Goal: Task Accomplishment & Management: Manage account settings

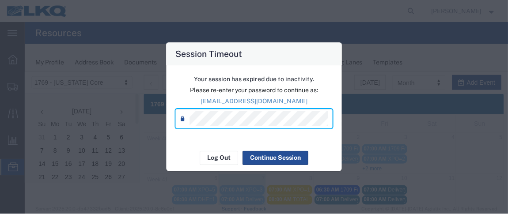
scroll to position [78, 0]
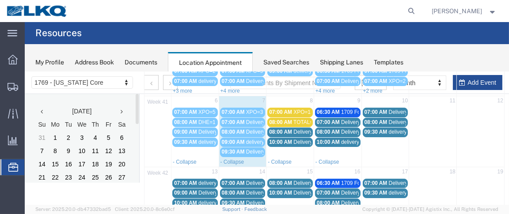
click at [407, 30] on agx-page-header "Resources" at bounding box center [267, 33] width 484 height 22
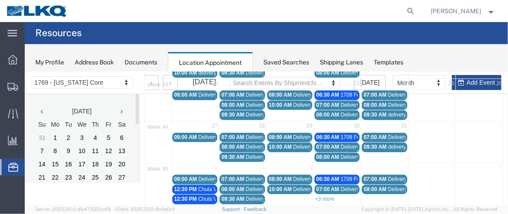
scroll to position [181, 0]
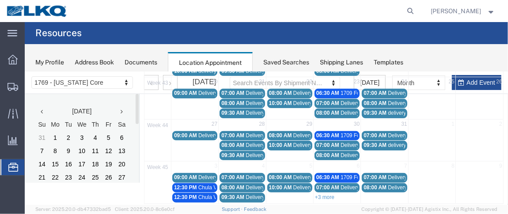
click at [202, 184] on span "Chula Vista Truck" at bounding box center [218, 187] width 41 height 6
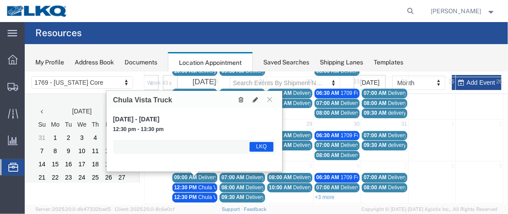
click at [237, 99] on button at bounding box center [241, 99] width 12 height 9
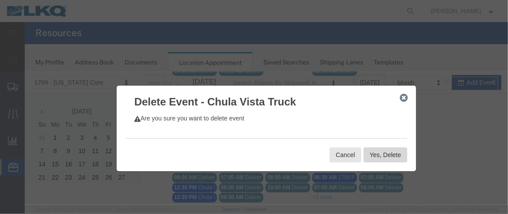
click at [367, 156] on button "Yes, Delete" at bounding box center [385, 154] width 44 height 15
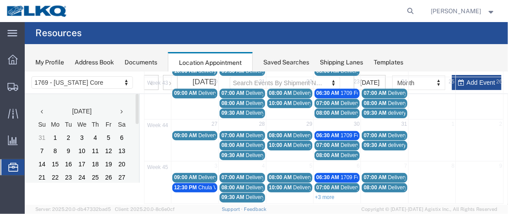
click at [192, 184] on span "12:30 PM" at bounding box center [185, 187] width 23 height 6
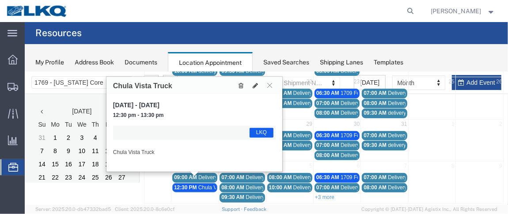
click at [242, 85] on icon at bounding box center [240, 85] width 5 height 6
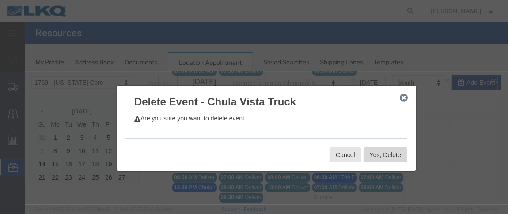
click at [373, 156] on button "Yes, Delete" at bounding box center [385, 154] width 44 height 15
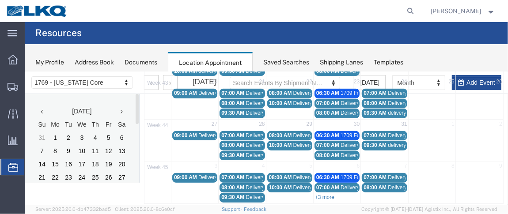
click at [326, 194] on link "+3 more" at bounding box center [324, 197] width 19 height 6
click at [327, 204] on span "12:30 PM" at bounding box center [327, 207] width 23 height 6
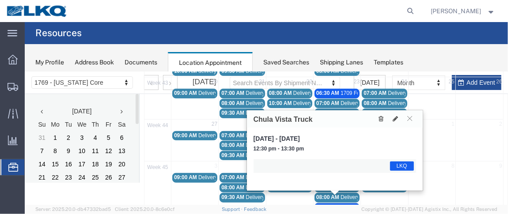
click at [380, 117] on icon at bounding box center [381, 118] width 5 height 6
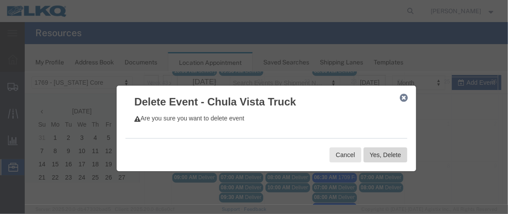
click at [369, 152] on button "Yes, Delete" at bounding box center [385, 154] width 44 height 15
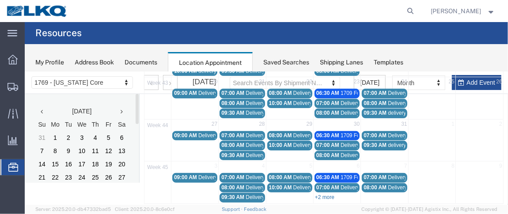
click at [322, 194] on link "+2 more" at bounding box center [324, 197] width 19 height 6
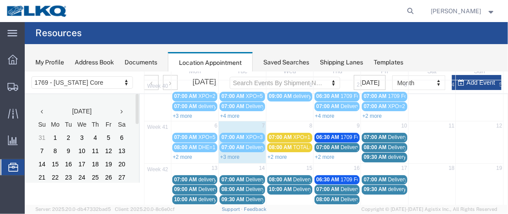
scroll to position [26, 0]
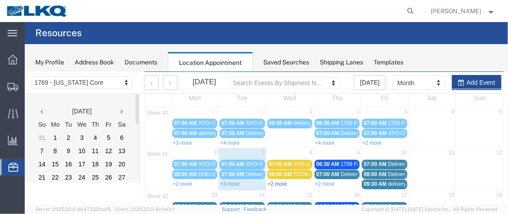
click at [281, 181] on link "+2 more" at bounding box center [276, 184] width 19 height 6
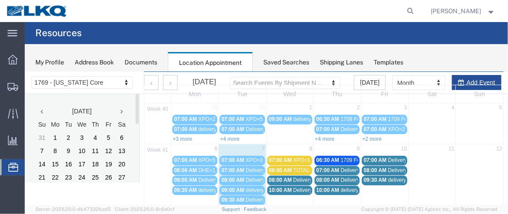
scroll to position [34, 0]
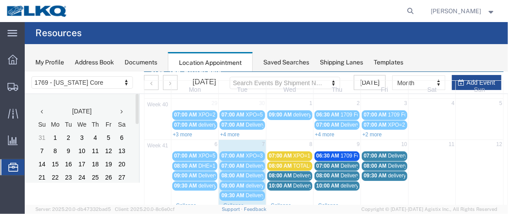
click at [335, 154] on span "06:30 AM" at bounding box center [327, 155] width 23 height 6
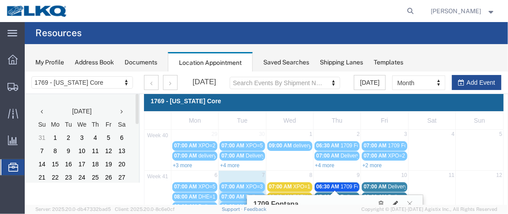
scroll to position [0, 0]
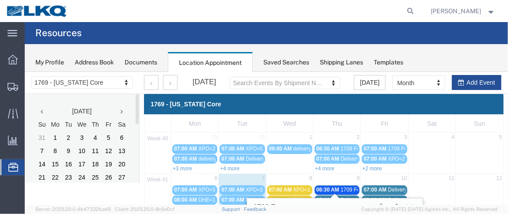
click at [252, 31] on agx-page-header "Resources" at bounding box center [267, 33] width 484 height 22
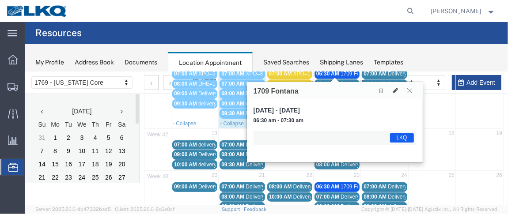
scroll to position [120, 0]
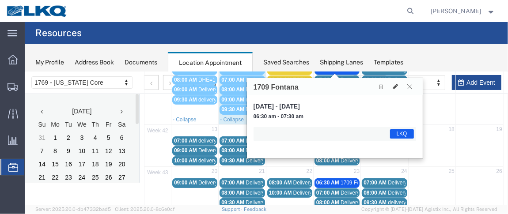
click at [408, 84] on icon at bounding box center [410, 86] width 5 height 5
